Goal: Information Seeking & Learning: Learn about a topic

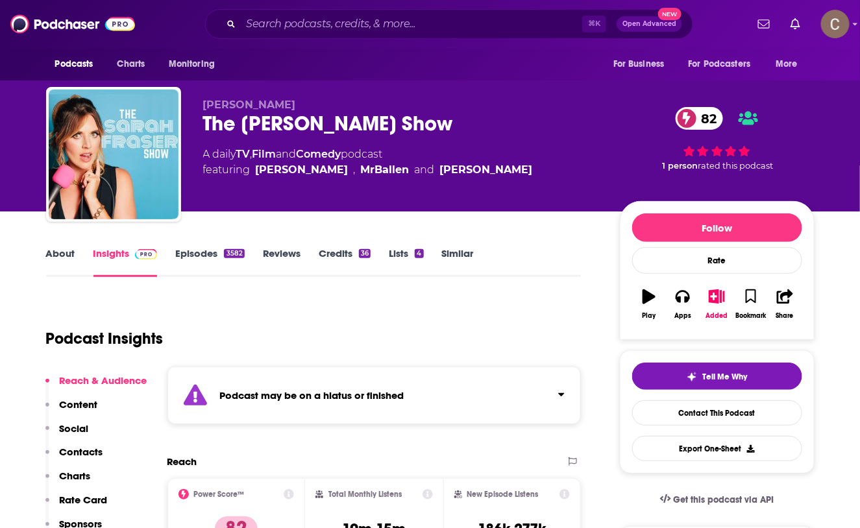
click at [393, 402] on div "Podcast may be on a hiatus or finished" at bounding box center [374, 396] width 414 height 58
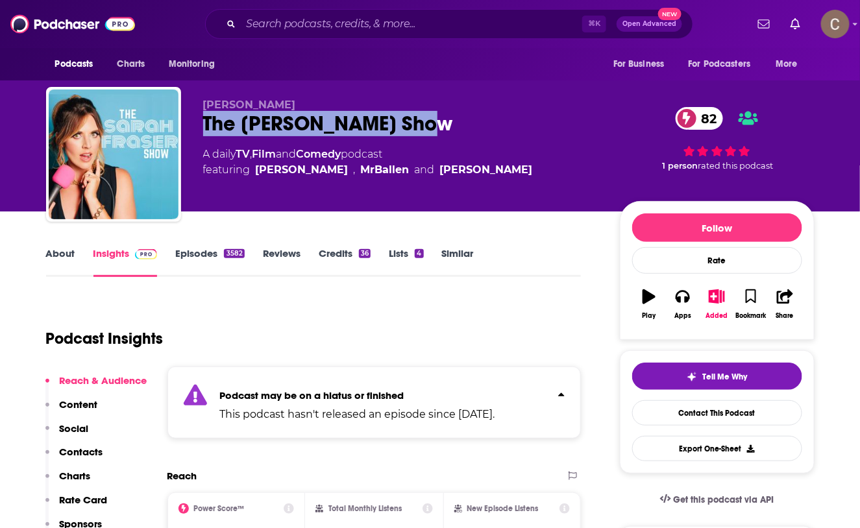
drag, startPoint x: 455, startPoint y: 115, endPoint x: 200, endPoint y: 129, distance: 255.4
click at [200, 129] on div "Sarah Fraser The Sarah Fraser Show 82 A daily TV , Film and Comedy podcast feat…" at bounding box center [430, 157] width 768 height 140
copy h2 "The Sarah Fraser Show"
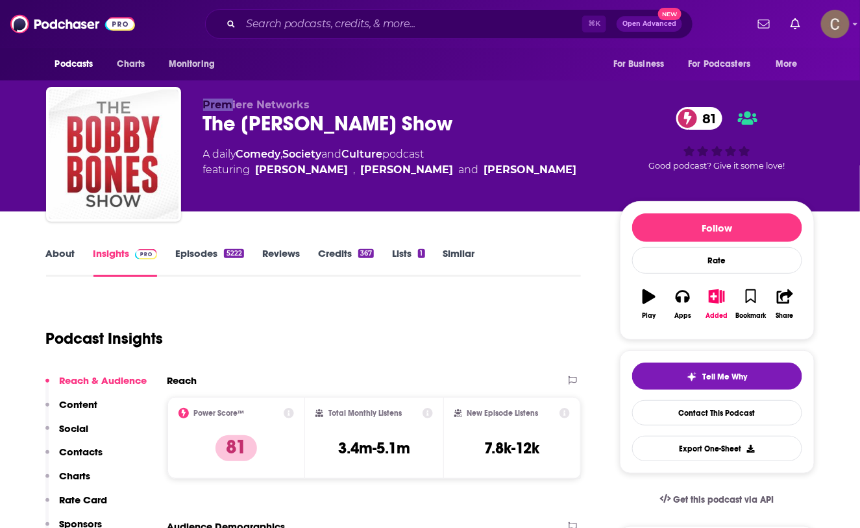
drag, startPoint x: 274, startPoint y: 110, endPoint x: 234, endPoint y: 100, distance: 41.5
click at [234, 100] on p "Premiere Networks" at bounding box center [401, 105] width 396 height 12
click at [219, 109] on span "Premiere Networks" at bounding box center [256, 105] width 107 height 12
drag, startPoint x: 204, startPoint y: 108, endPoint x: 321, endPoint y: 99, distance: 117.8
click at [321, 99] on p "Premiere Networks" at bounding box center [401, 105] width 396 height 12
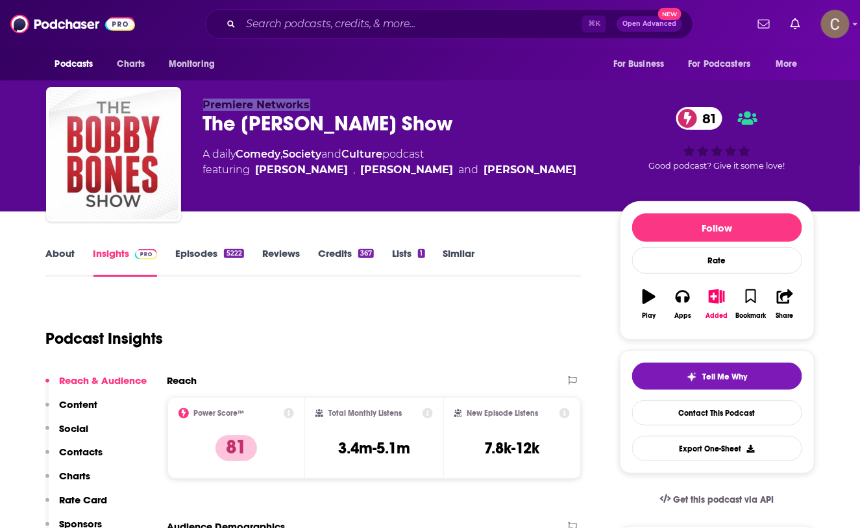
copy span "Premiere Networks"
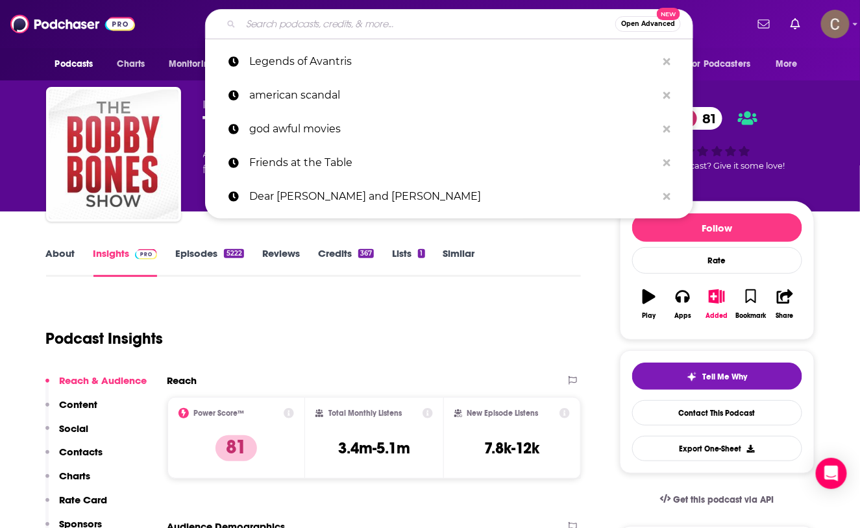
click at [308, 18] on input "Search podcasts, credits, & more..." at bounding box center [428, 24] width 374 height 21
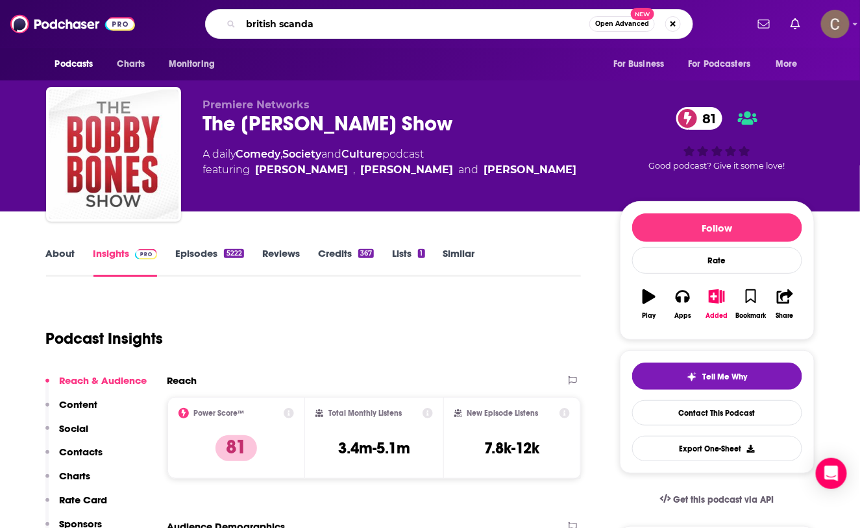
type input "british scandal"
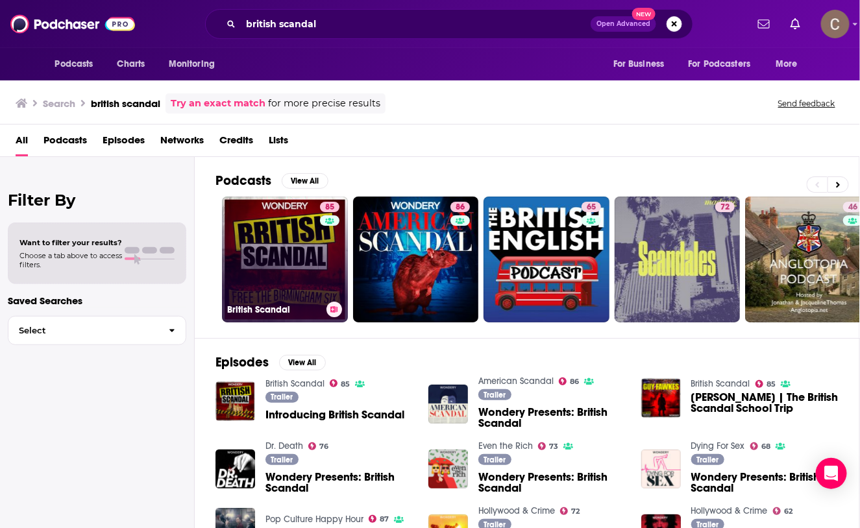
click at [223, 219] on link "85 British Scandal" at bounding box center [285, 260] width 126 height 126
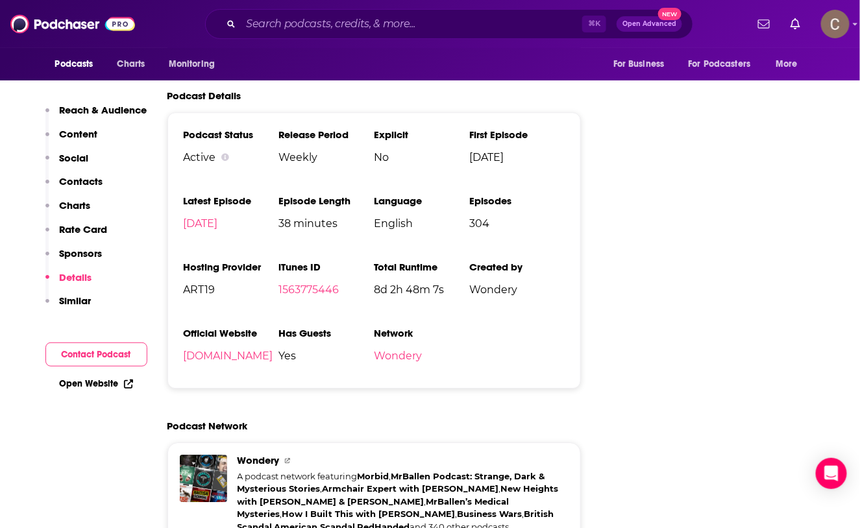
scroll to position [2576, 0]
